Goal: Transaction & Acquisition: Obtain resource

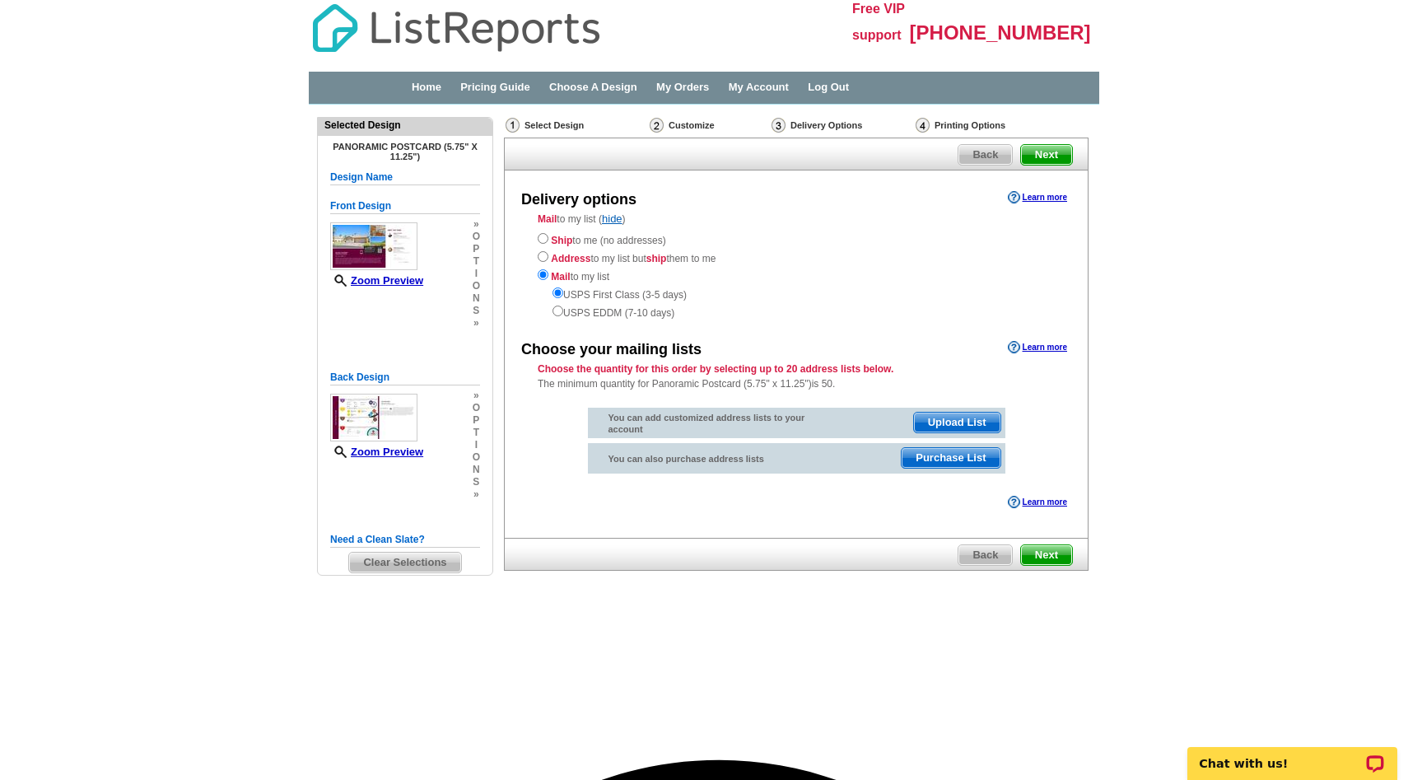
click at [958, 458] on span "Purchase List" at bounding box center [951, 458] width 98 height 20
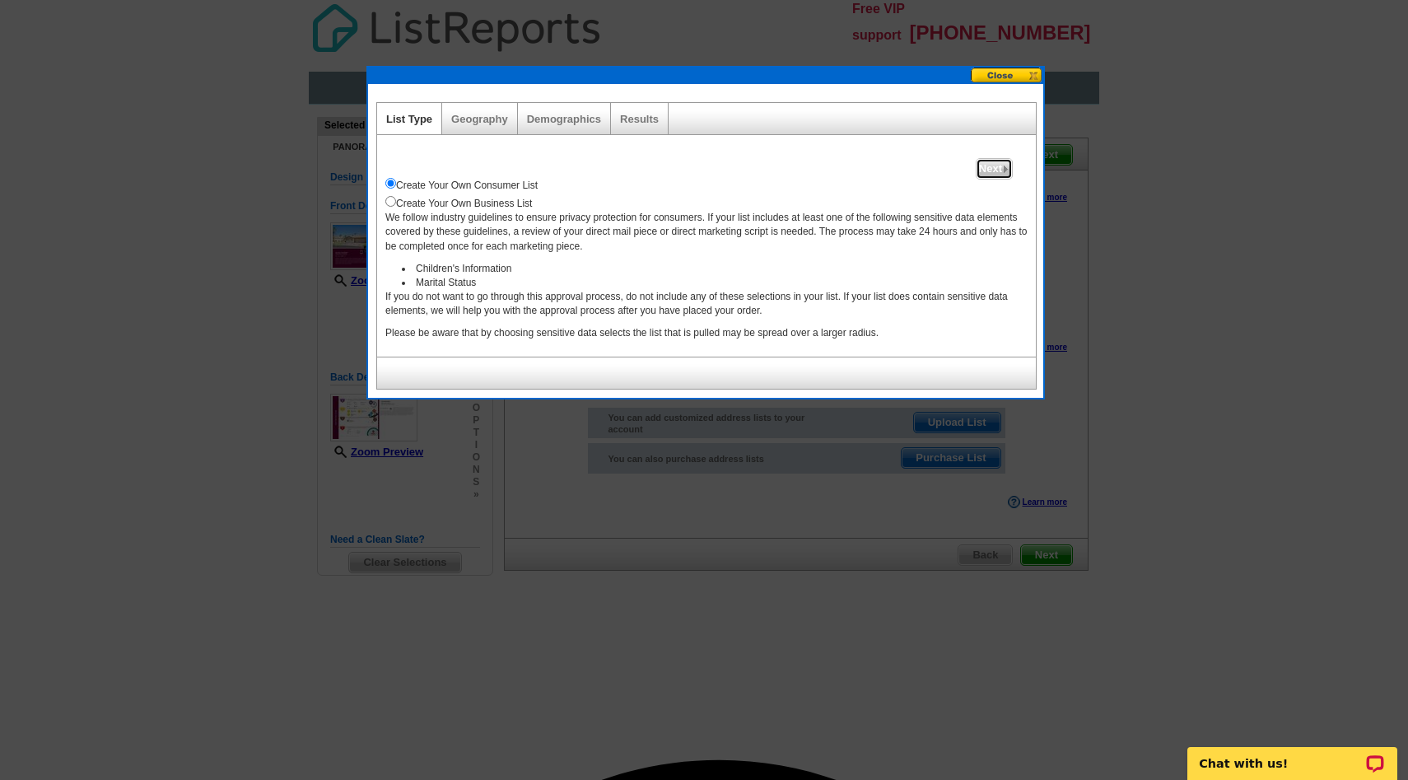
click at [993, 174] on span "Next" at bounding box center [994, 169] width 35 height 20
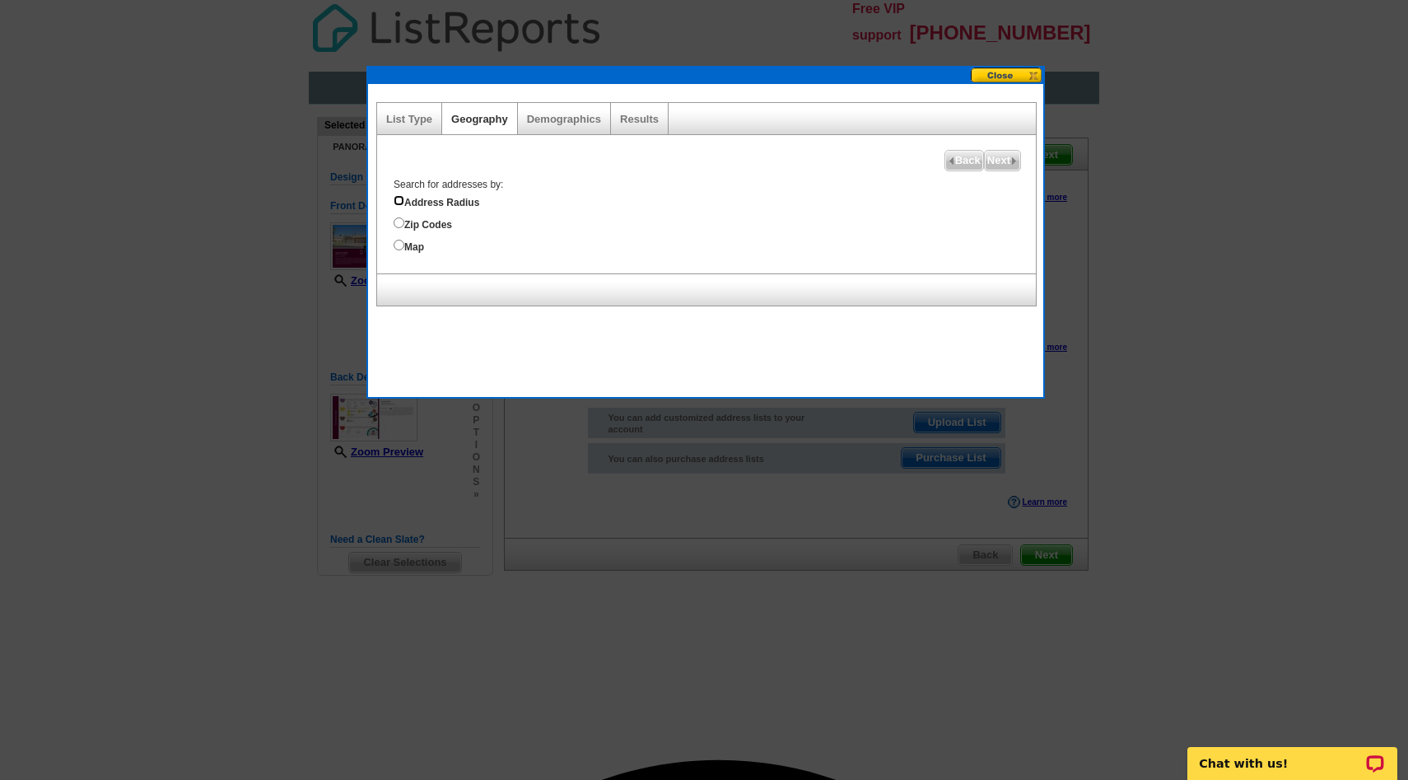
click at [401, 198] on input "Address Radius" at bounding box center [399, 200] width 11 height 11
radio input "true"
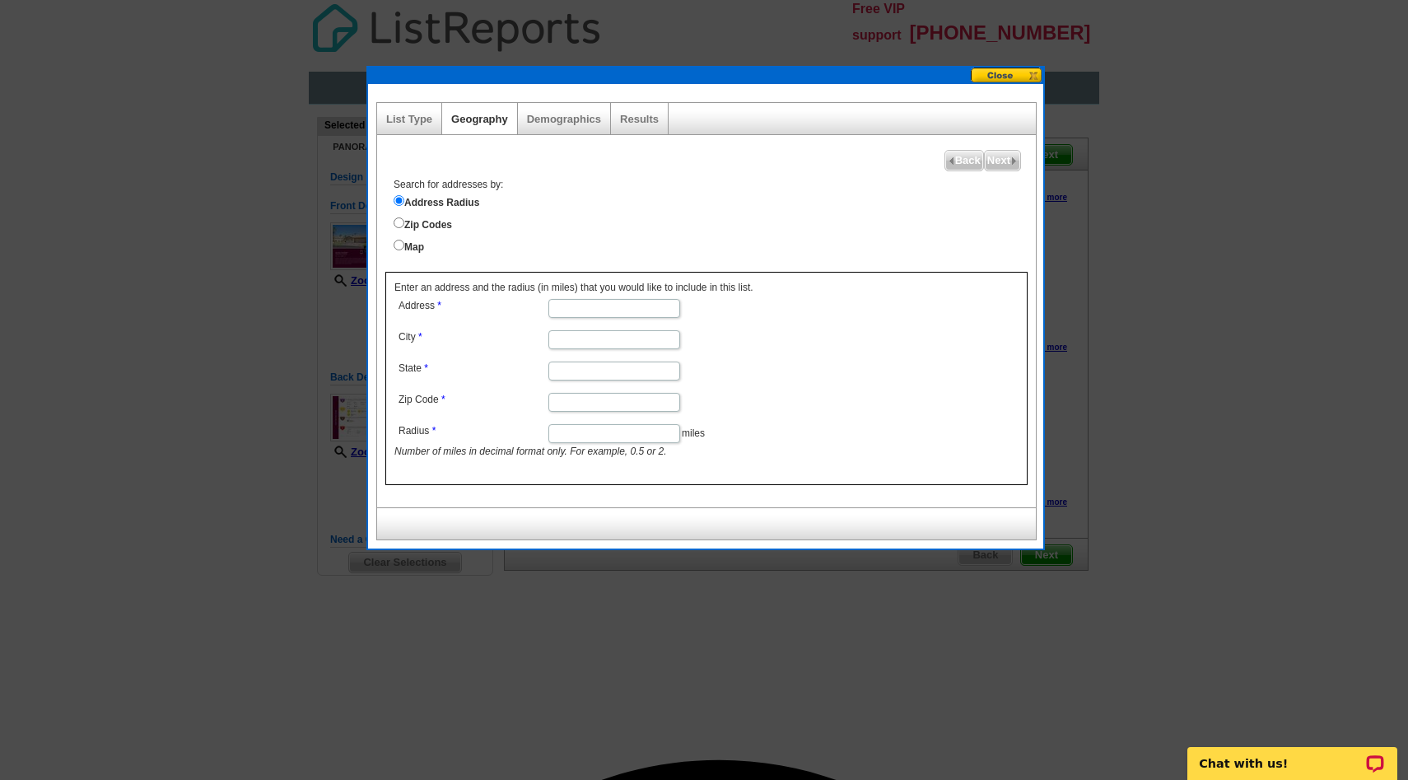
click at [567, 305] on input "Address" at bounding box center [615, 308] width 132 height 19
type input "[STREET_ADDRESS]"
type input "[PERSON_NAME]"
type input "[US_STATE]"
type input "89029"
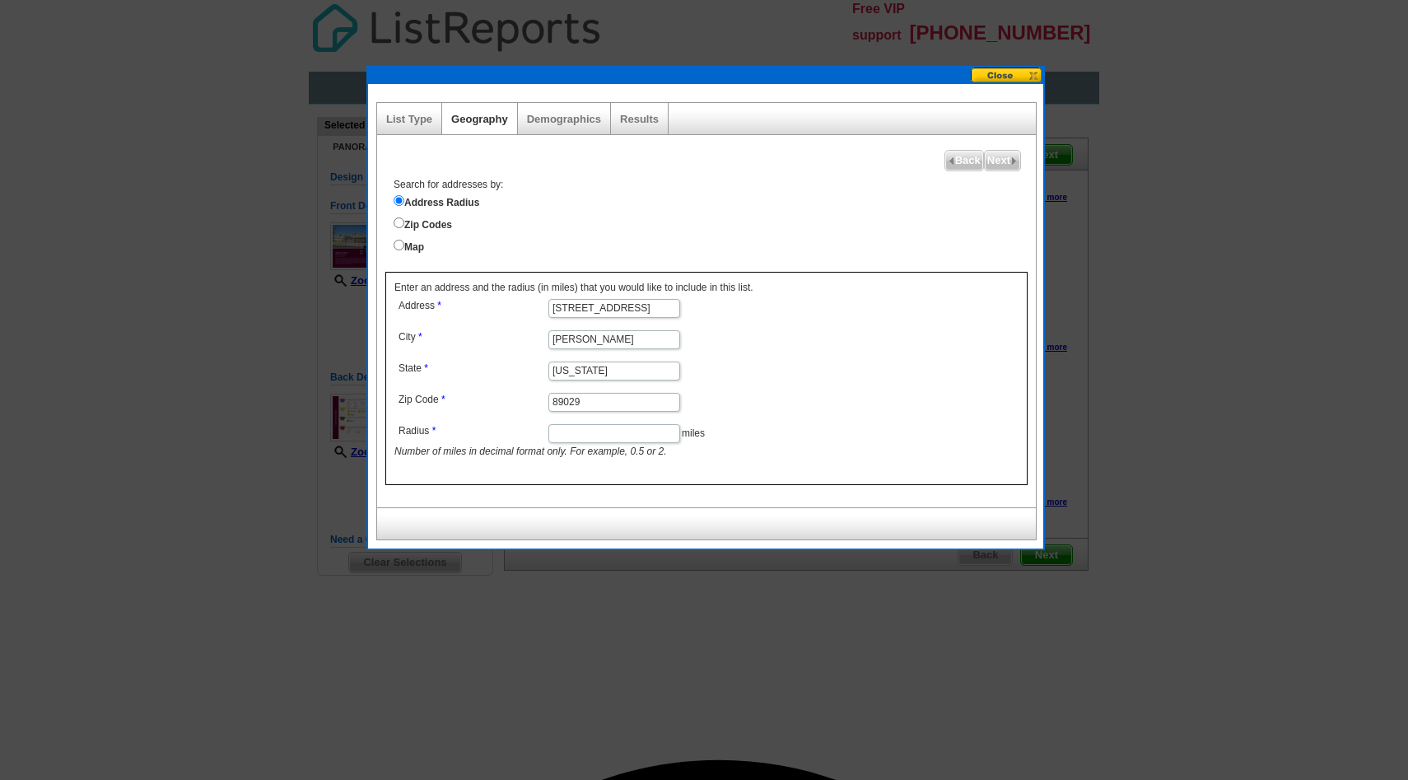
click at [602, 435] on input "Radius" at bounding box center [615, 433] width 132 height 19
type input "1"
type input "2"
click at [1003, 164] on span "Next" at bounding box center [1002, 161] width 35 height 20
select select
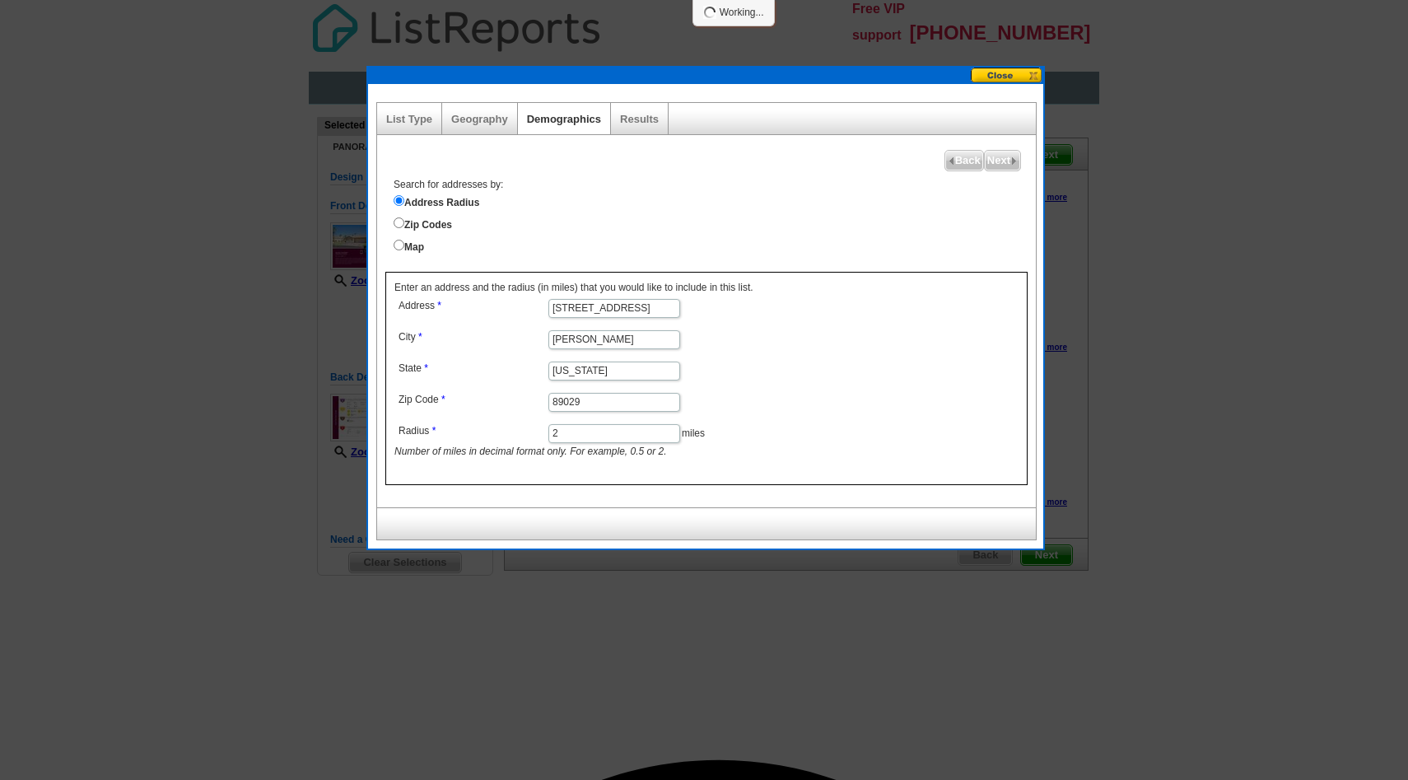
select select
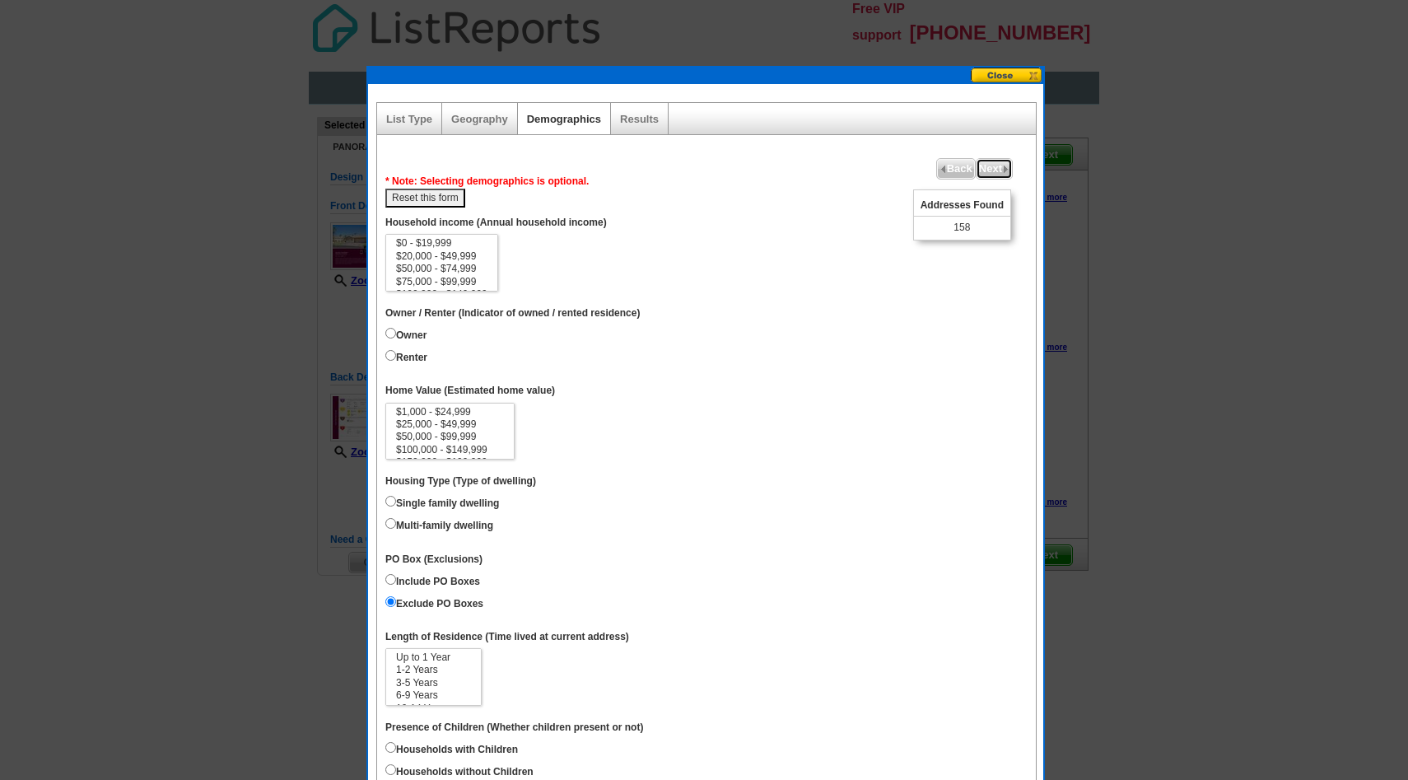
click at [987, 166] on span "Next" at bounding box center [994, 169] width 35 height 20
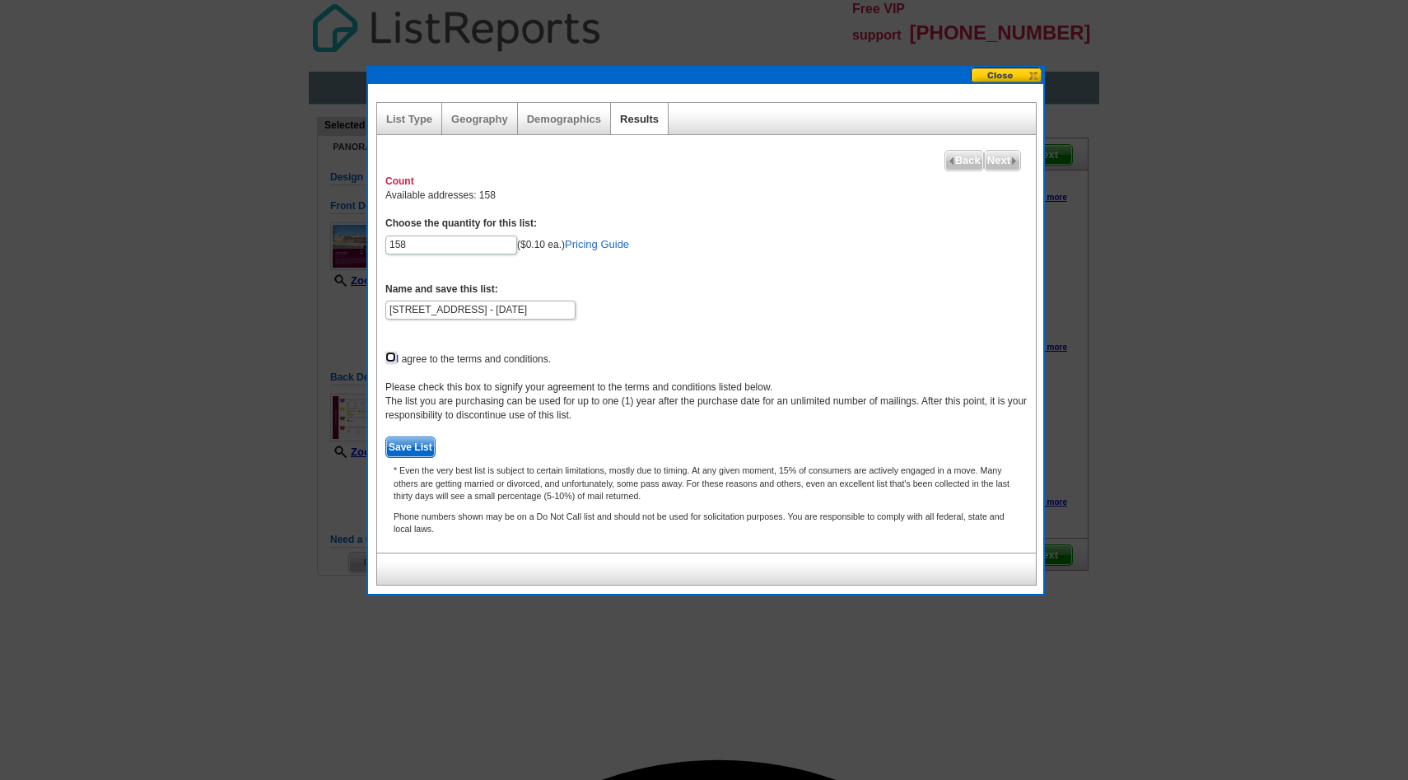
click at [394, 358] on input "checkbox" at bounding box center [390, 357] width 11 height 11
checkbox input "true"
click at [405, 446] on span "Save List" at bounding box center [410, 447] width 49 height 20
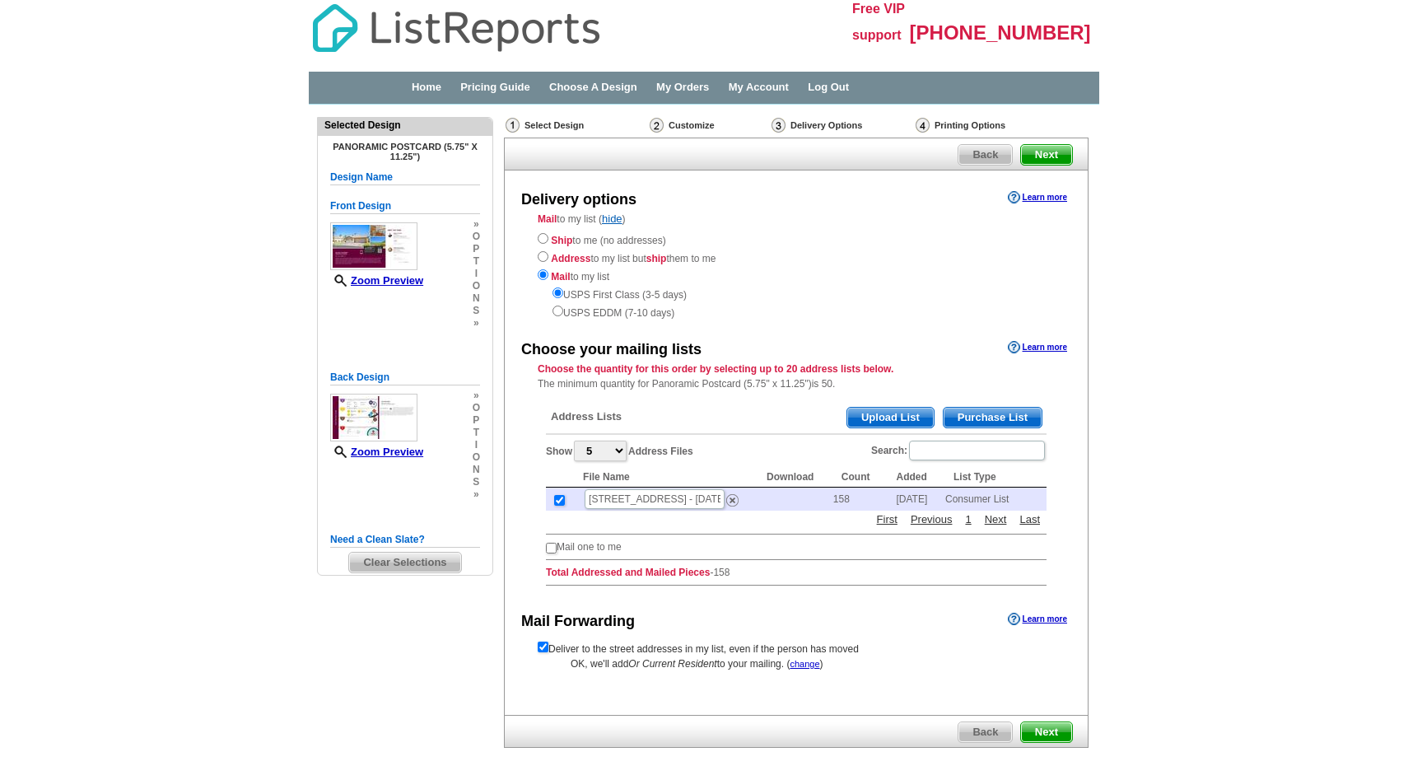
scroll to position [66, 0]
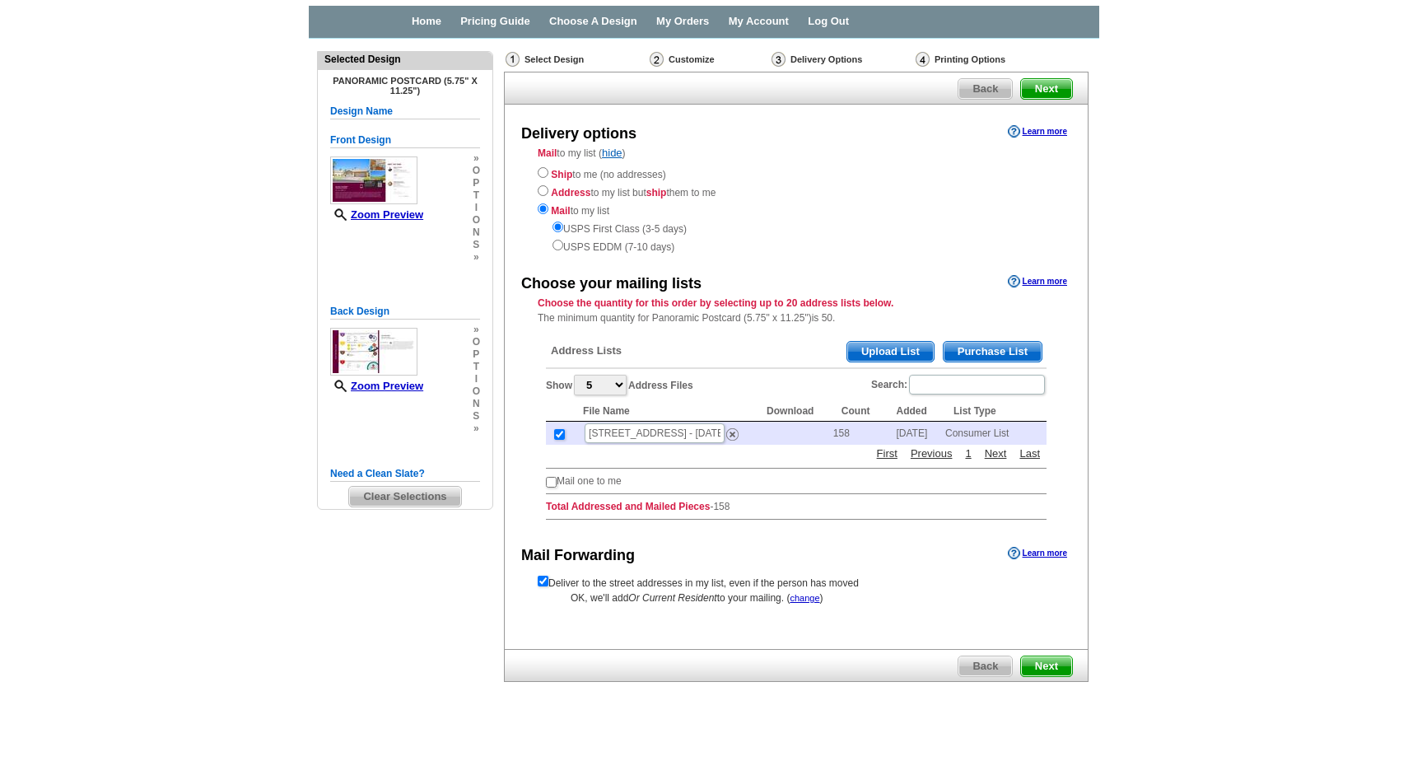
click at [1040, 671] on span "Next" at bounding box center [1046, 666] width 51 height 20
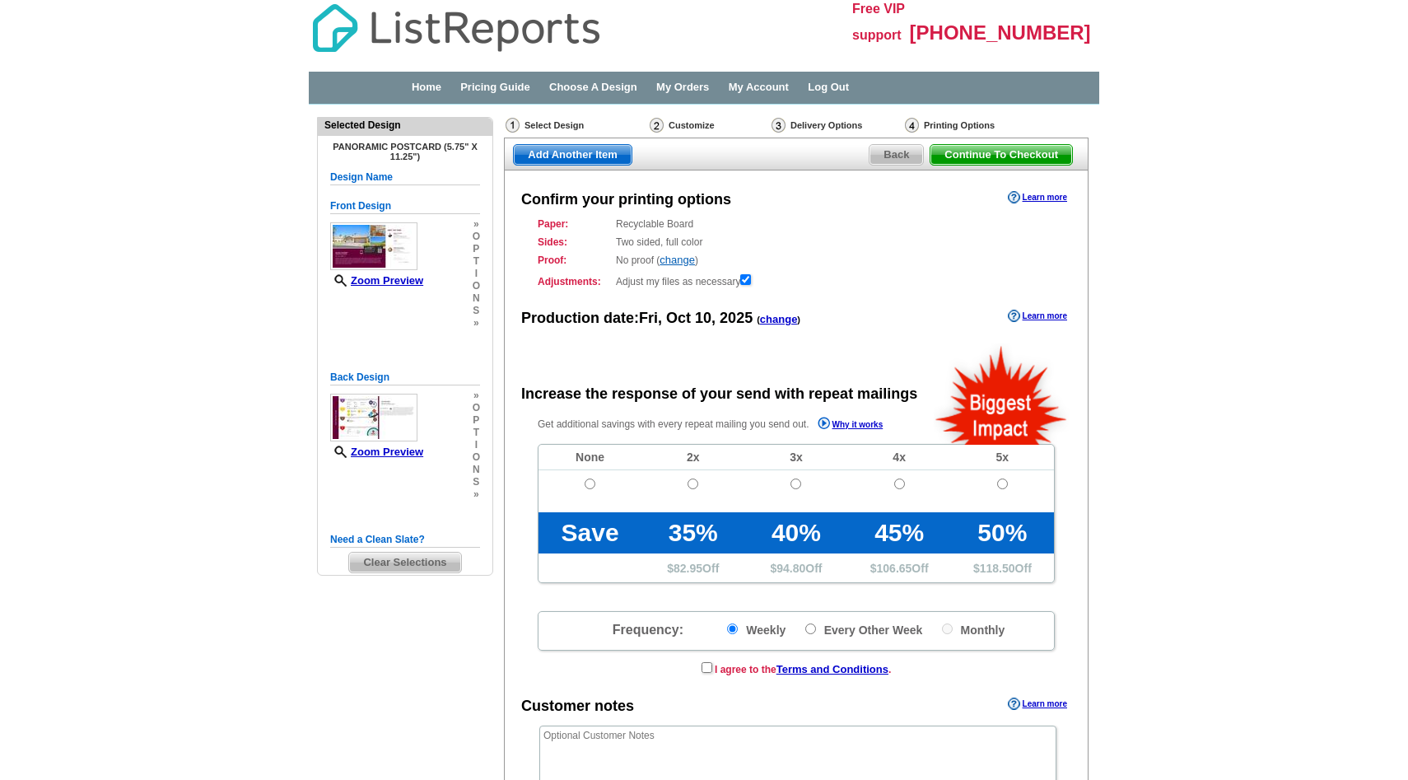
radio input "false"
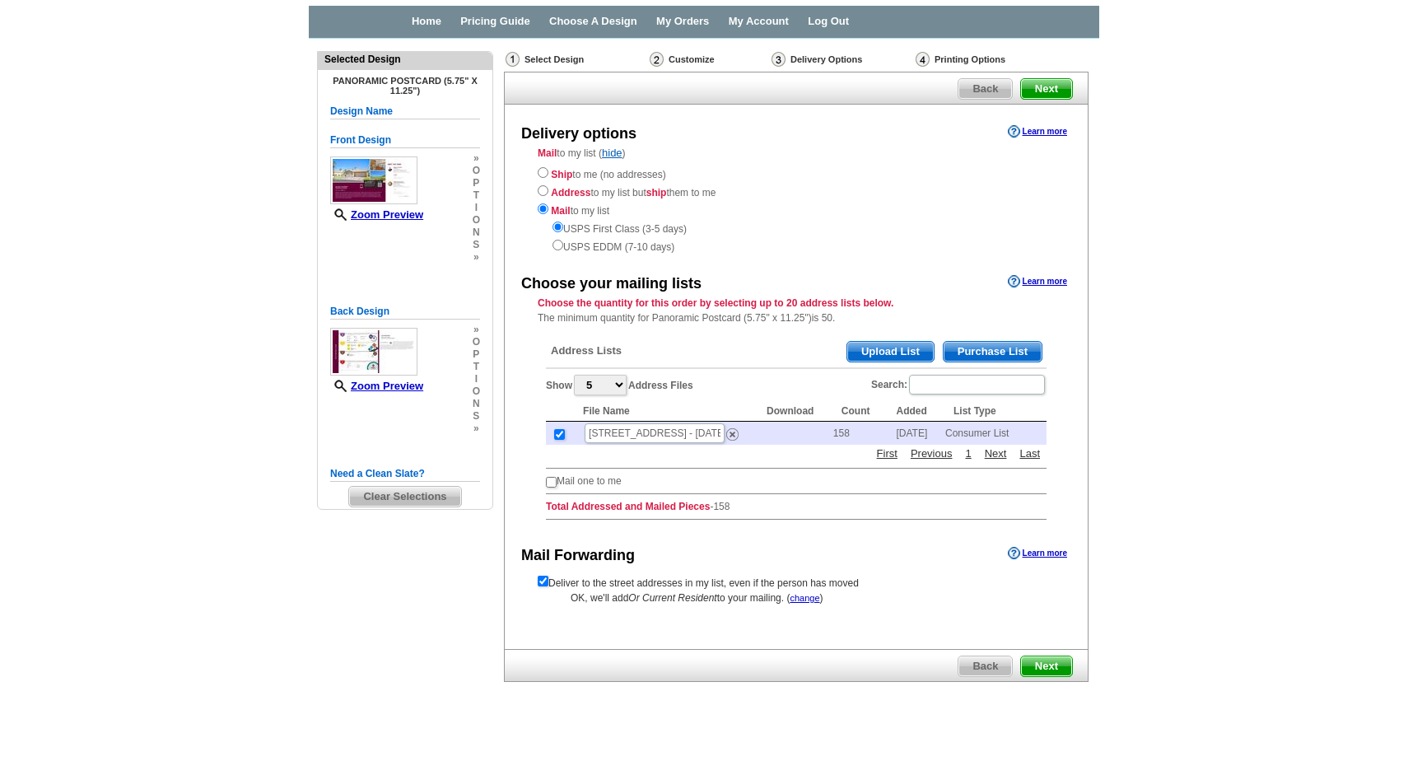
click at [826, 431] on td at bounding box center [796, 433] width 75 height 23
click at [886, 450] on link "First" at bounding box center [887, 454] width 29 height 16
click at [932, 455] on link "Previous" at bounding box center [932, 454] width 50 height 16
click at [971, 452] on link "1" at bounding box center [968, 454] width 14 height 16
